Goal: Information Seeking & Learning: Learn about a topic

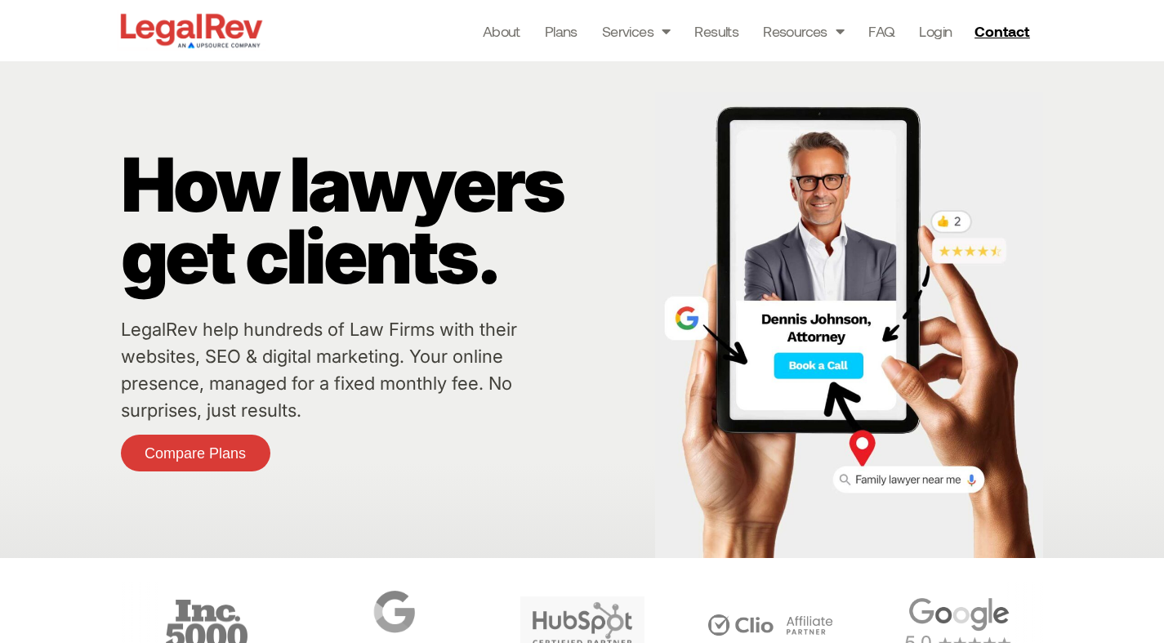
click at [360, 466] on div "How lawyers get clients. LegalRev help hundreds of Law Firms with their website…" at bounding box center [384, 309] width 526 height 497
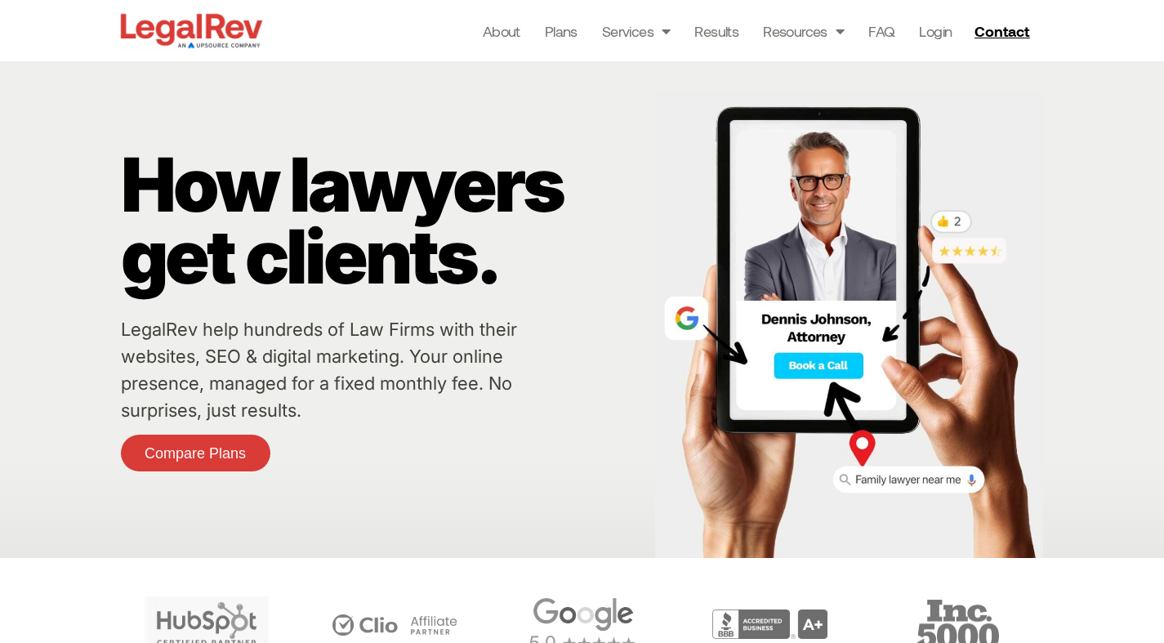
click at [644, 288] on p "How lawyers get clients." at bounding box center [384, 221] width 526 height 144
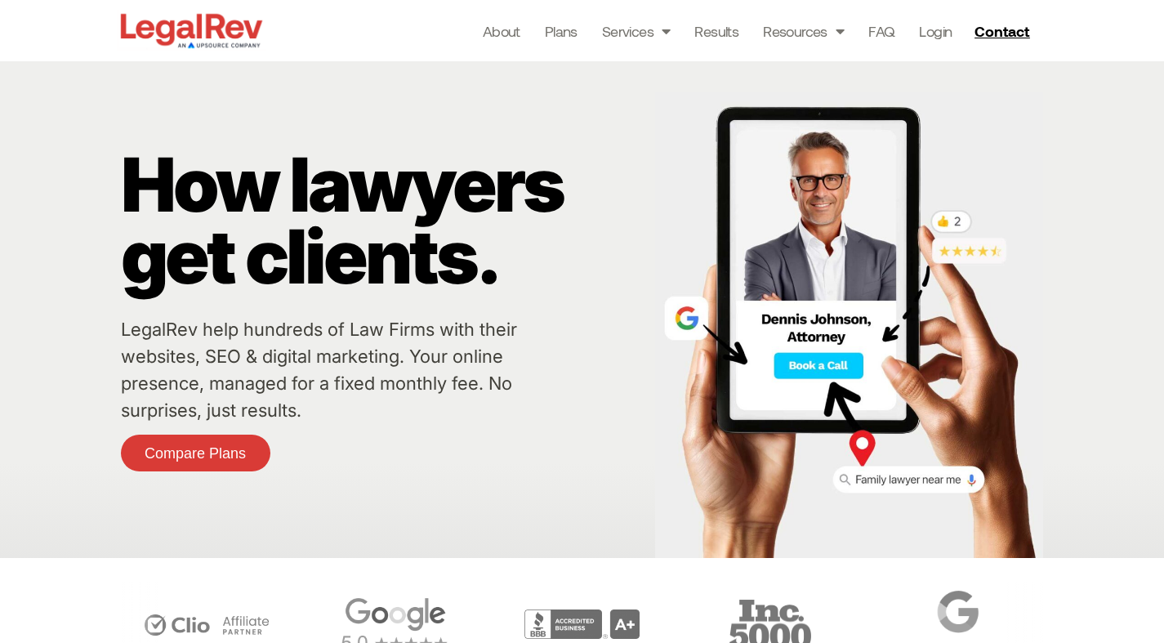
click at [325, 312] on div "How lawyers get clients." at bounding box center [384, 233] width 526 height 168
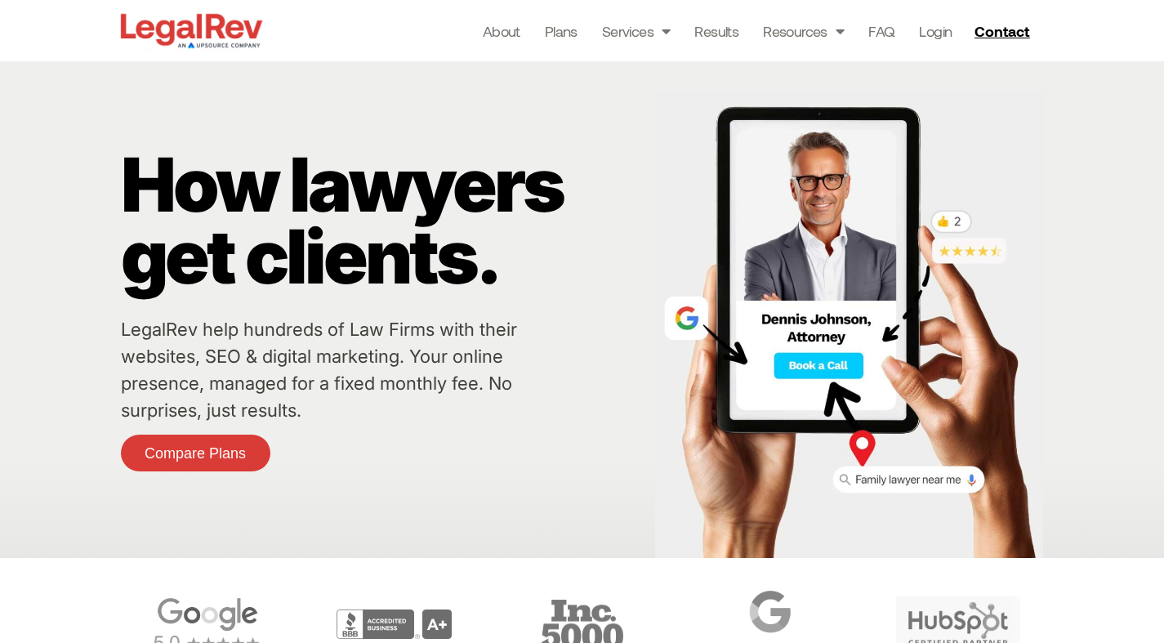
click at [518, 405] on p "LegalRev help hundreds of Law Firms with their websites, SEO & digital marketin…" at bounding box center [338, 370] width 435 height 108
click at [191, 456] on span "Compare Plans" at bounding box center [195, 453] width 101 height 15
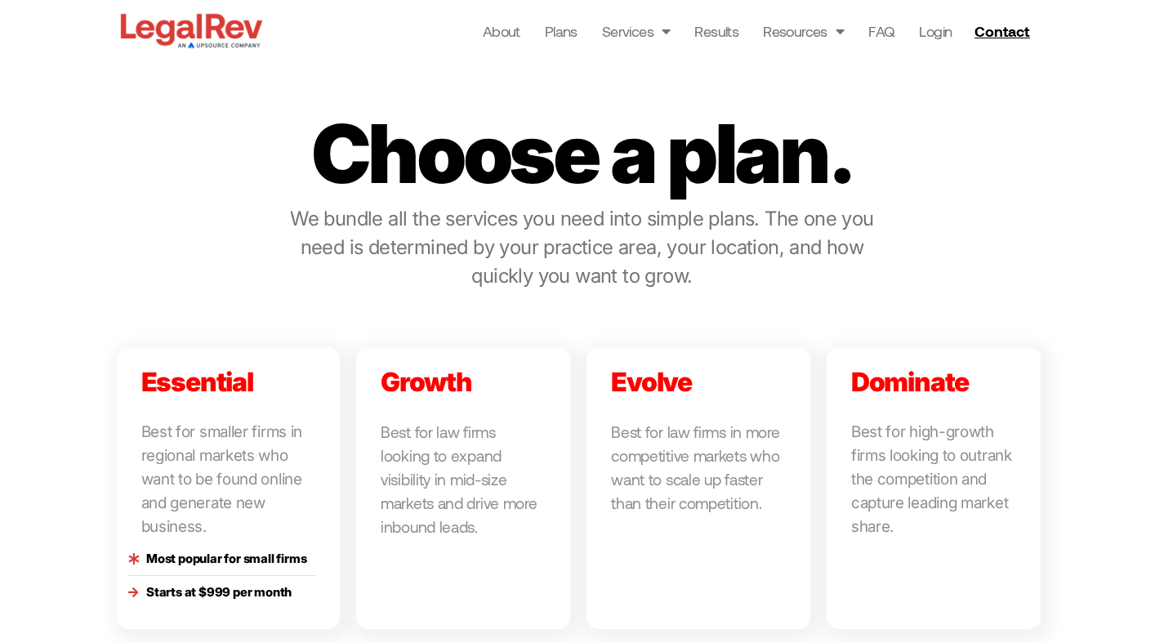
click at [583, 381] on div "Choose a plan. We bundle all the services you need into simple plans. The one y…" at bounding box center [582, 342] width 931 height 592
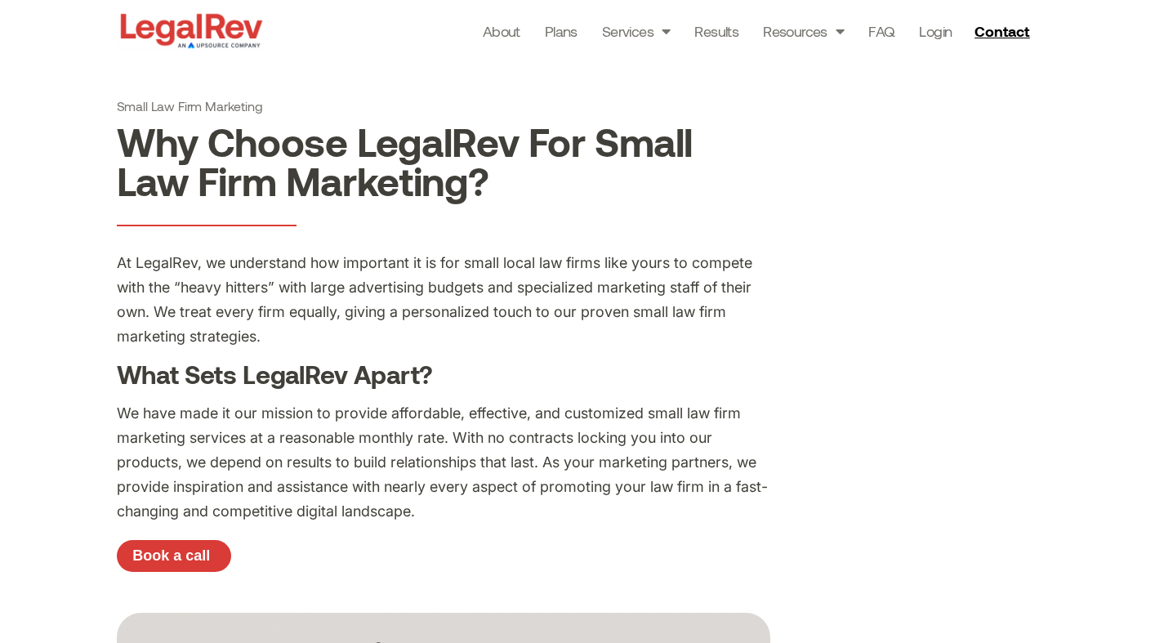
scroll to position [562, 0]
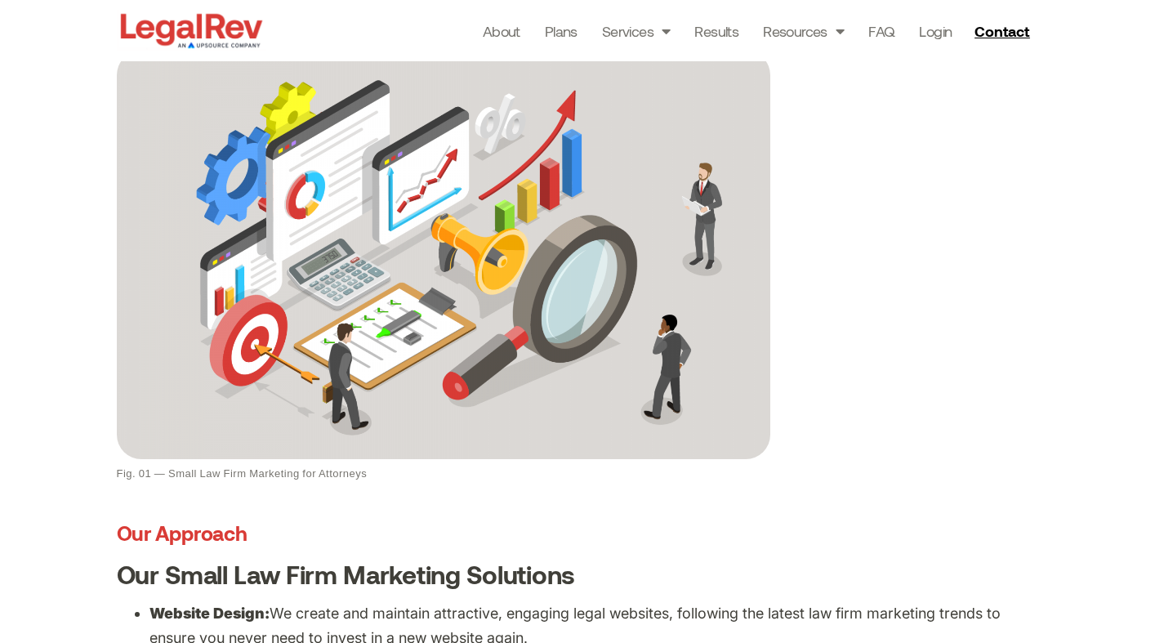
click at [472, 605] on li "Website Design: We create and maintain attractive, engaging legal websites, fol…" at bounding box center [599, 625] width 899 height 49
